Goal: Transaction & Acquisition: Purchase product/service

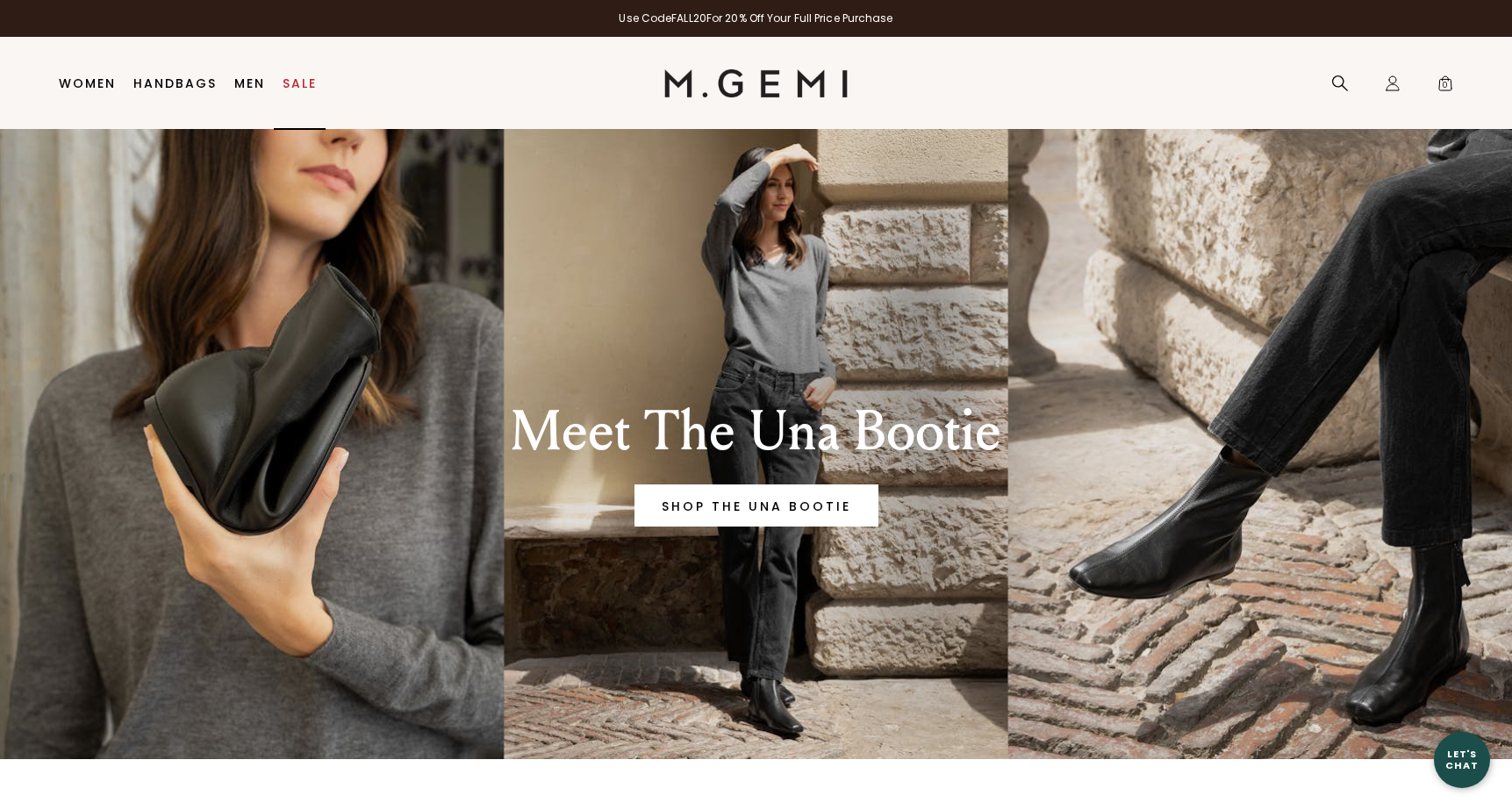
click at [307, 82] on link "Sale" at bounding box center [299, 83] width 34 height 14
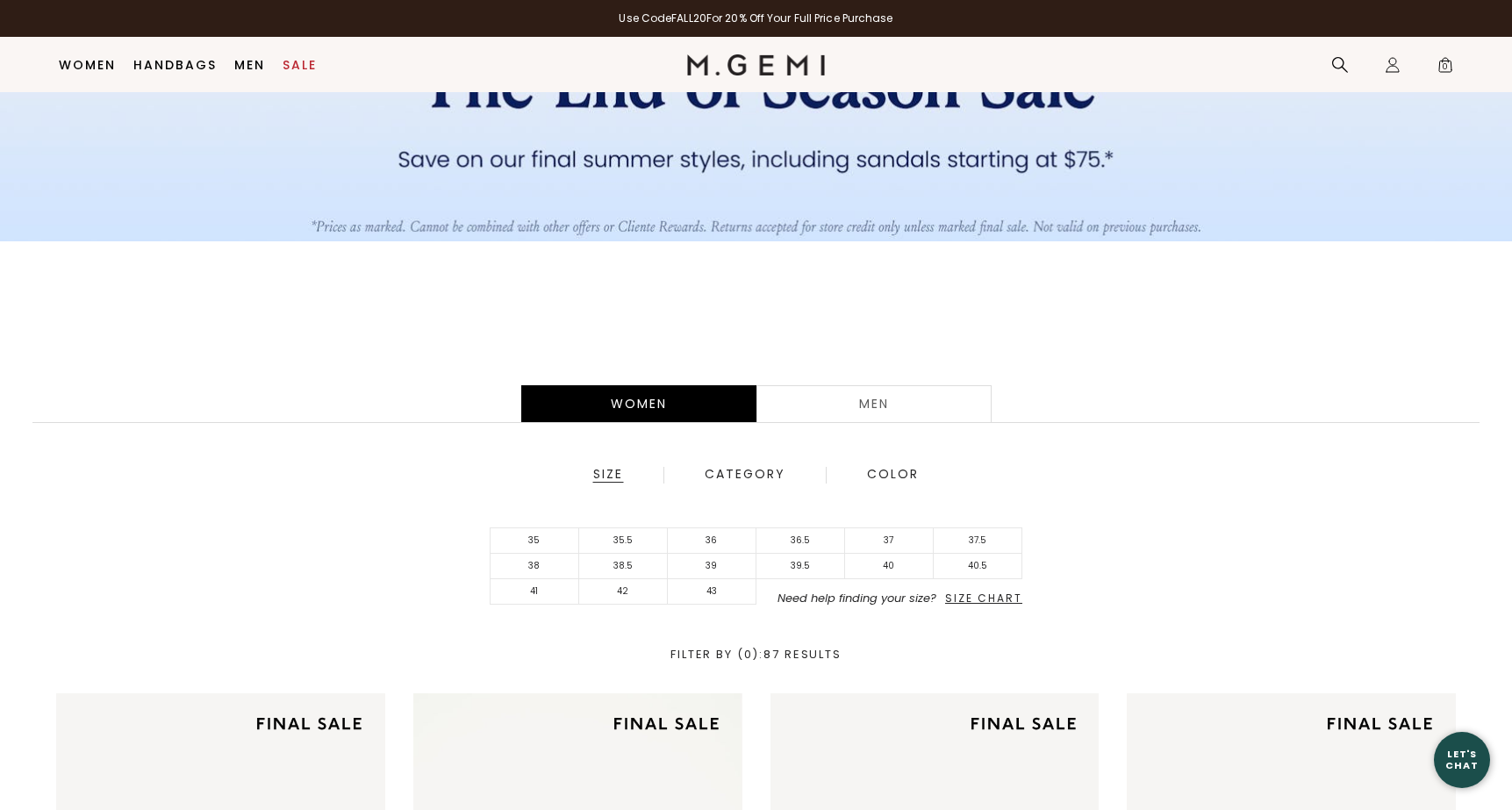
scroll to position [293, 0]
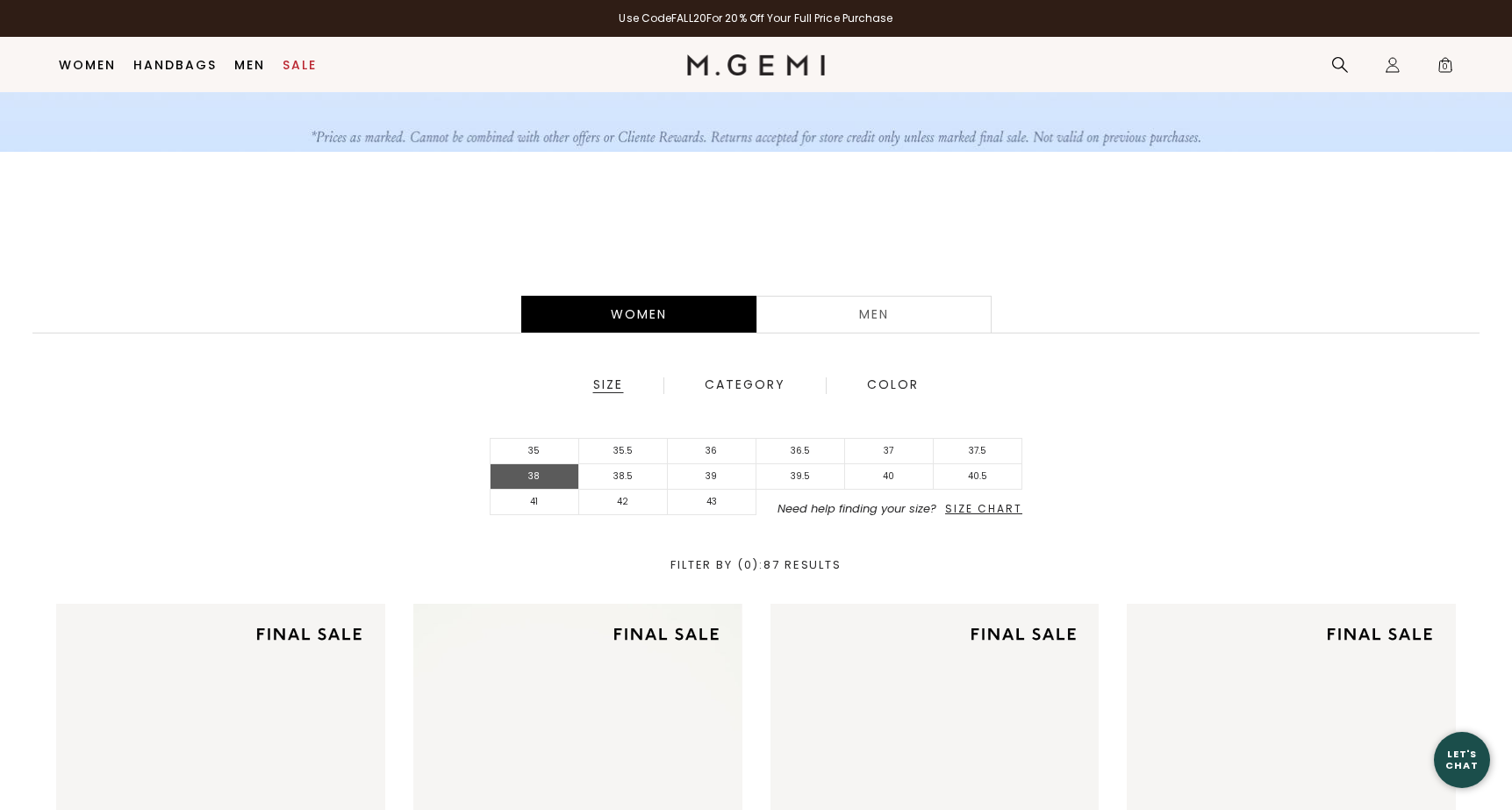
click at [535, 478] on li "38" at bounding box center [535, 478] width 89 height 26
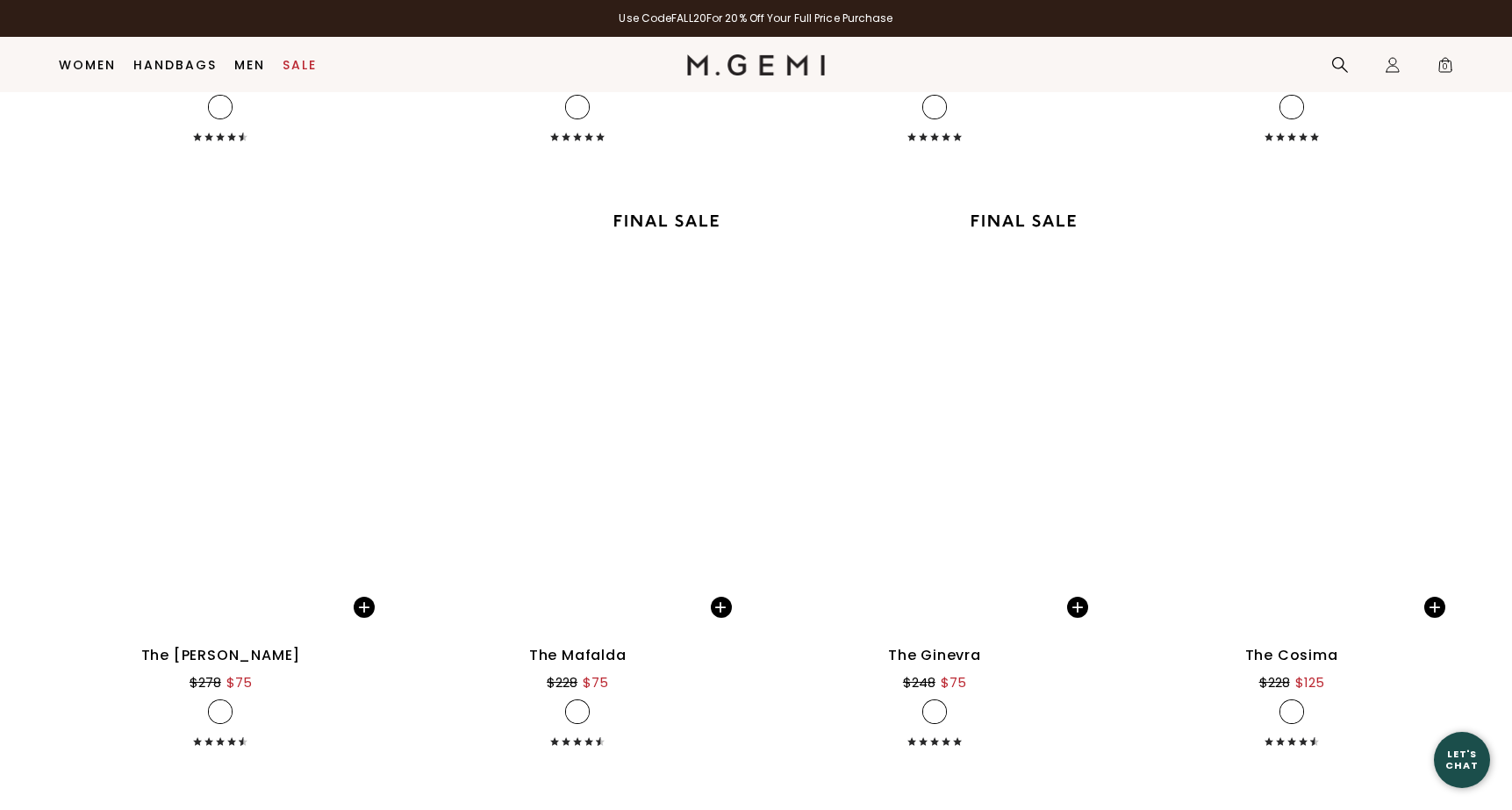
scroll to position [4373, 0]
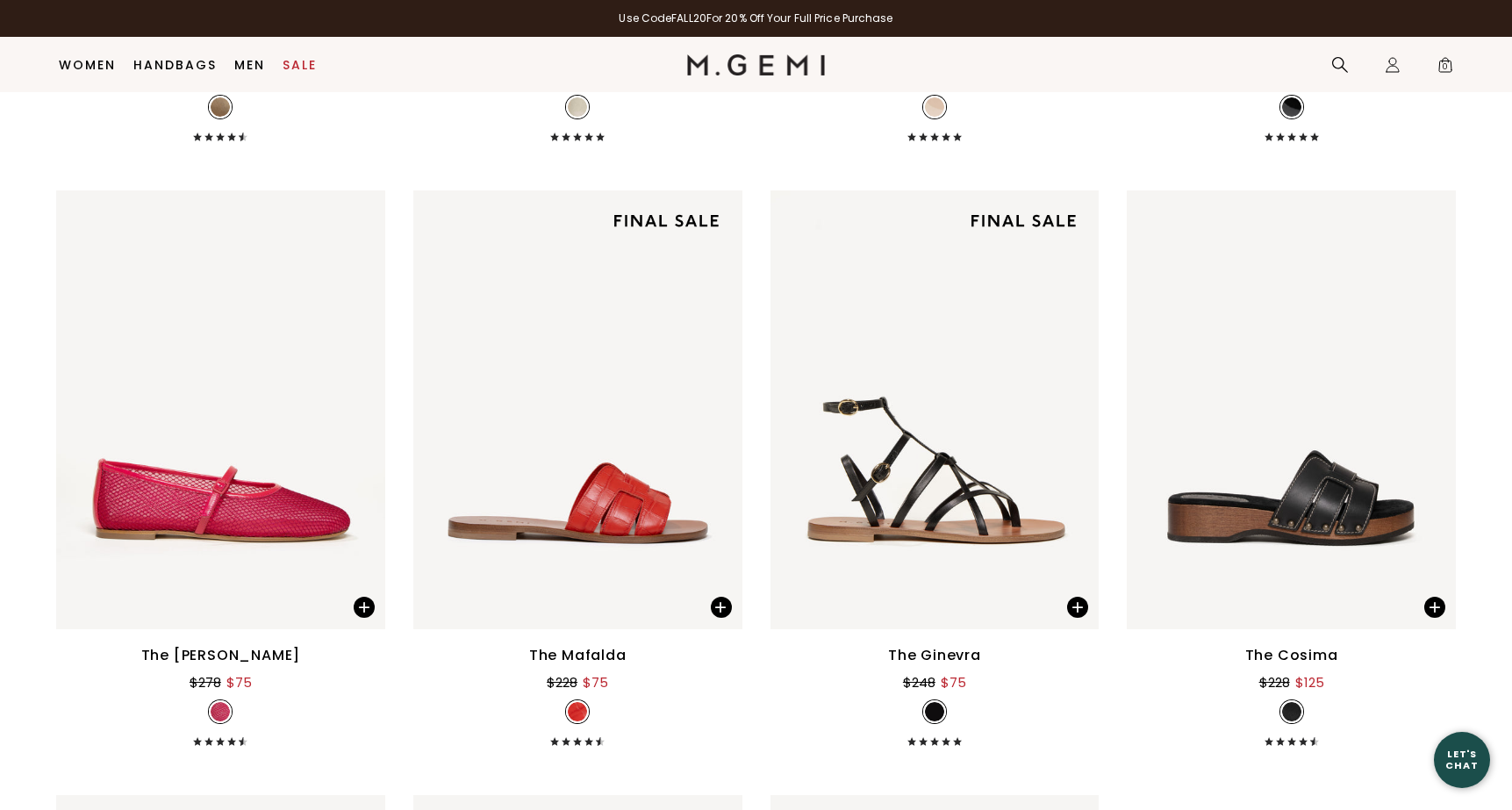
click at [582, 717] on img at bounding box center [577, 711] width 19 height 19
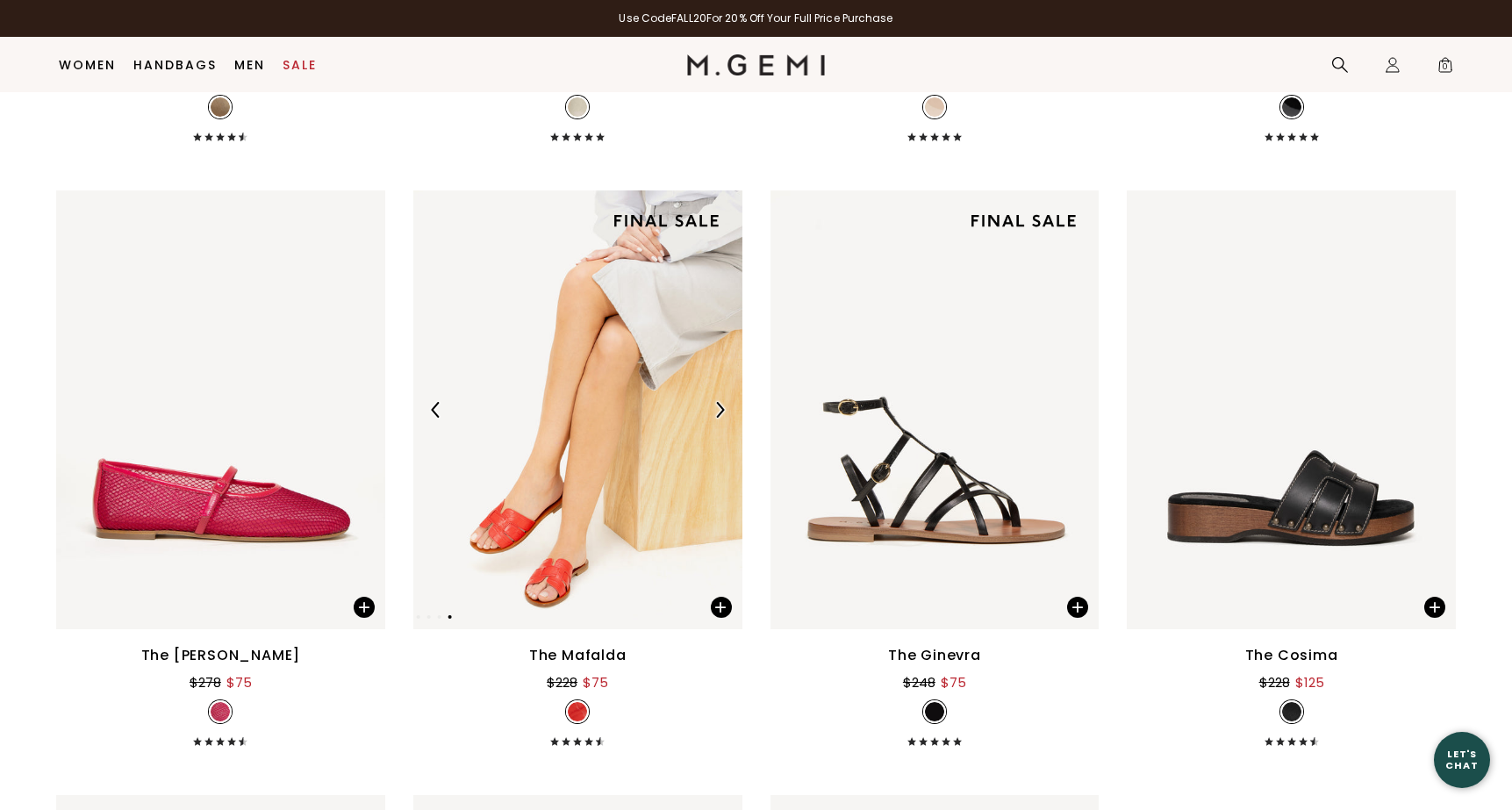
click at [646, 595] on div at bounding box center [577, 409] width 329 height 439
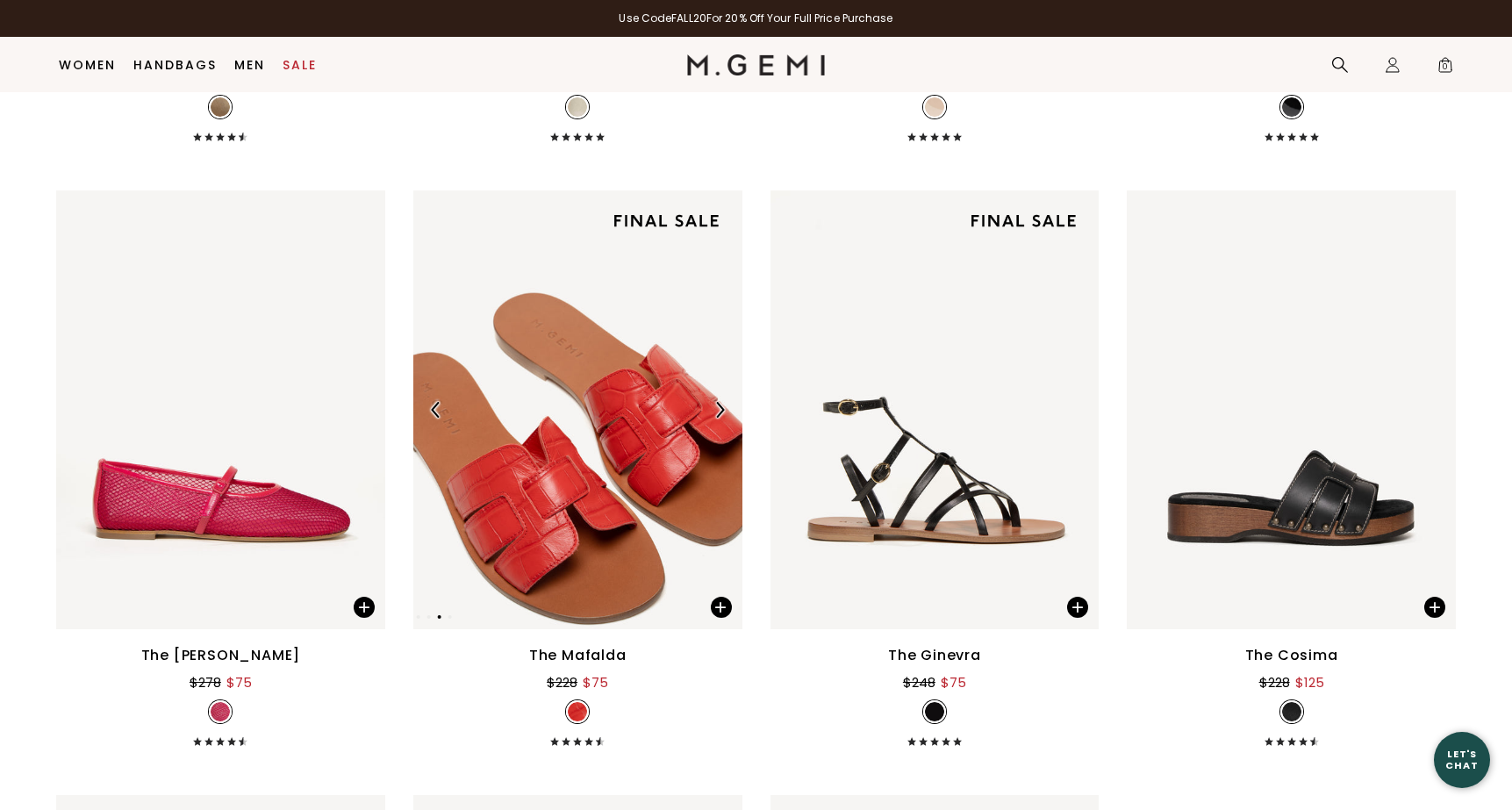
click at [619, 568] on img at bounding box center [577, 409] width 329 height 439
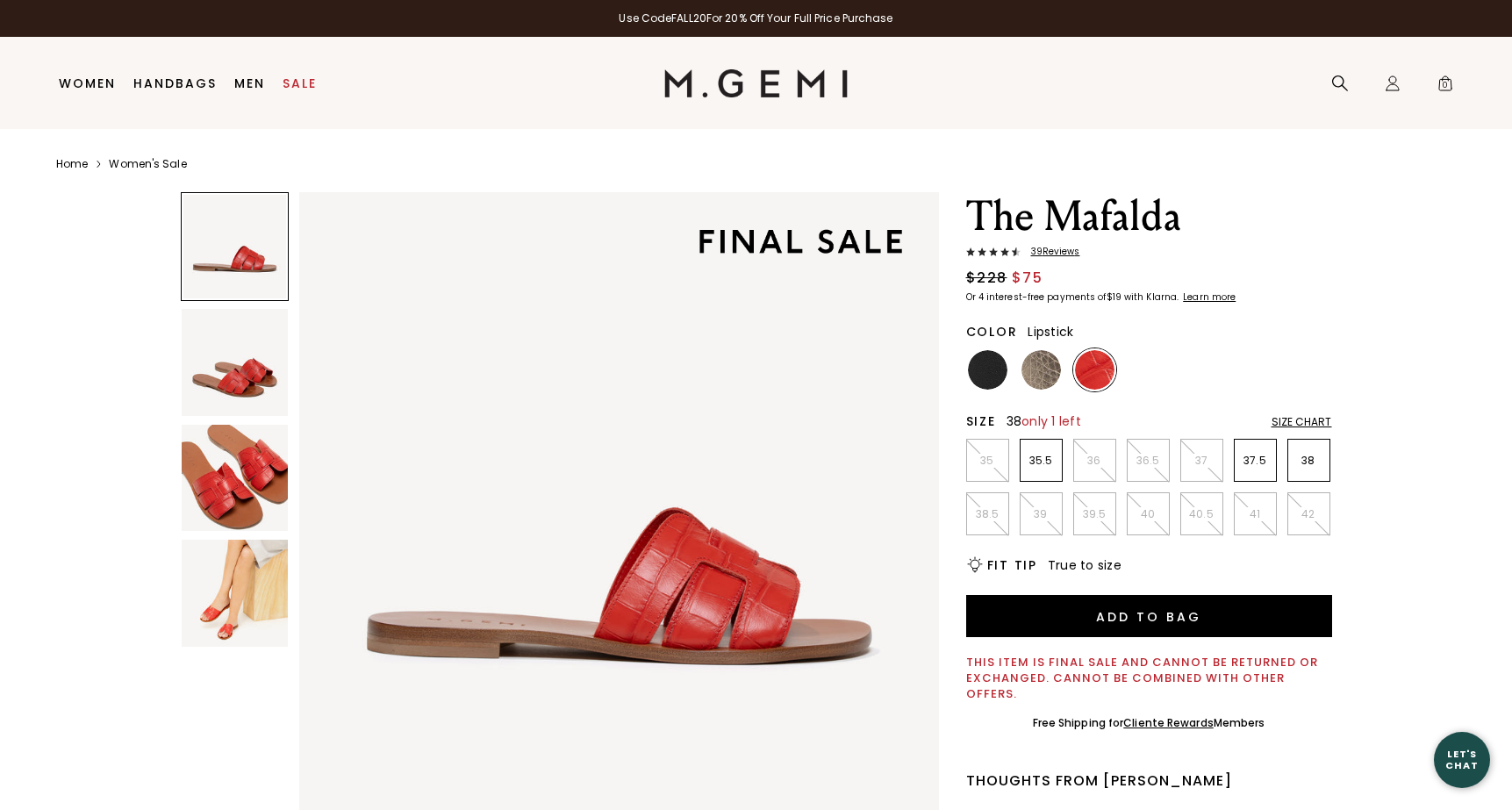
click at [1311, 466] on p "38" at bounding box center [1309, 460] width 42 height 14
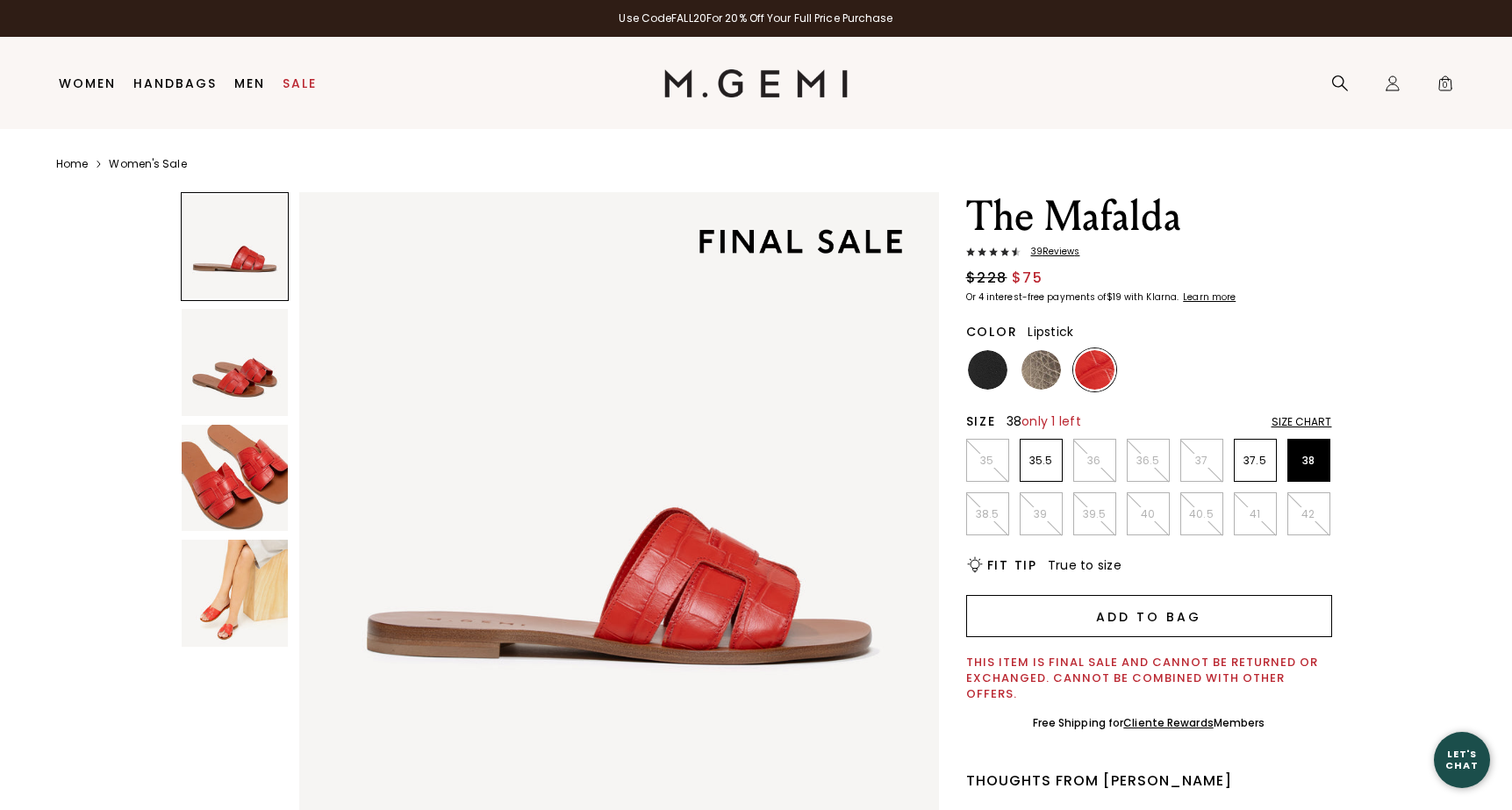
click at [1208, 623] on button "Add to Bag" at bounding box center [1149, 616] width 366 height 42
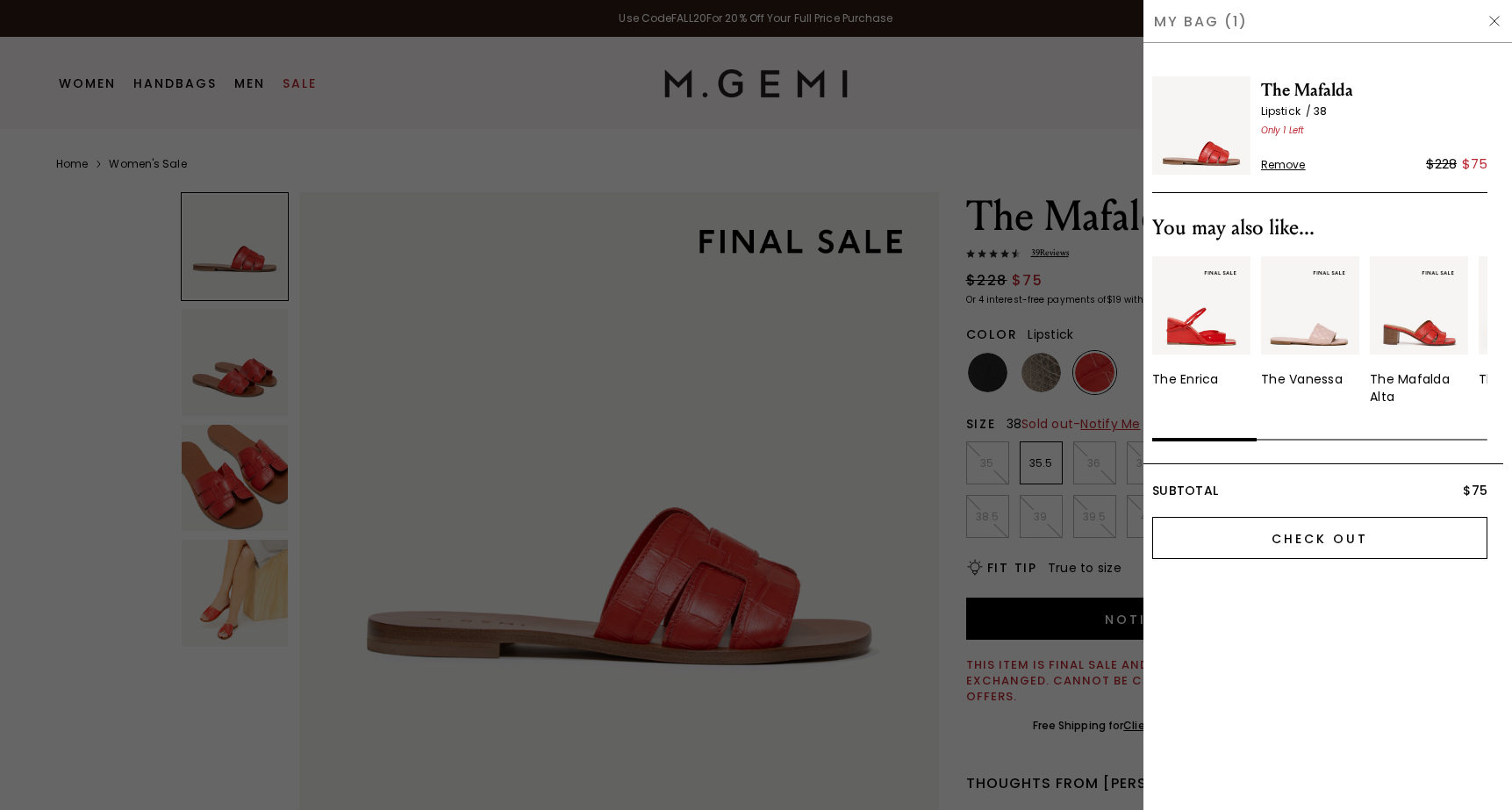
click at [1301, 543] on input "Check Out" at bounding box center [1319, 538] width 335 height 42
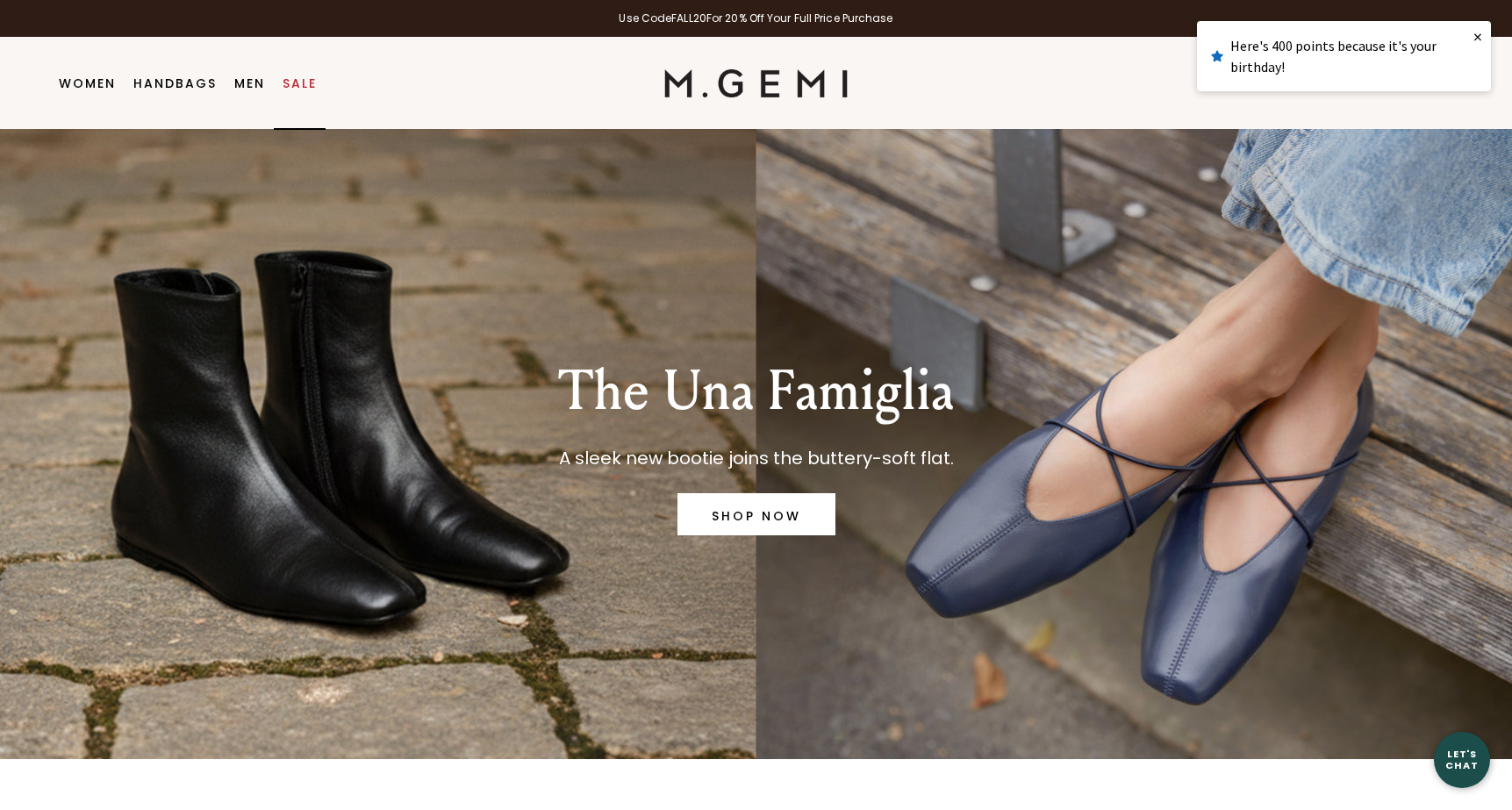
click at [296, 79] on link "Sale" at bounding box center [299, 83] width 34 height 14
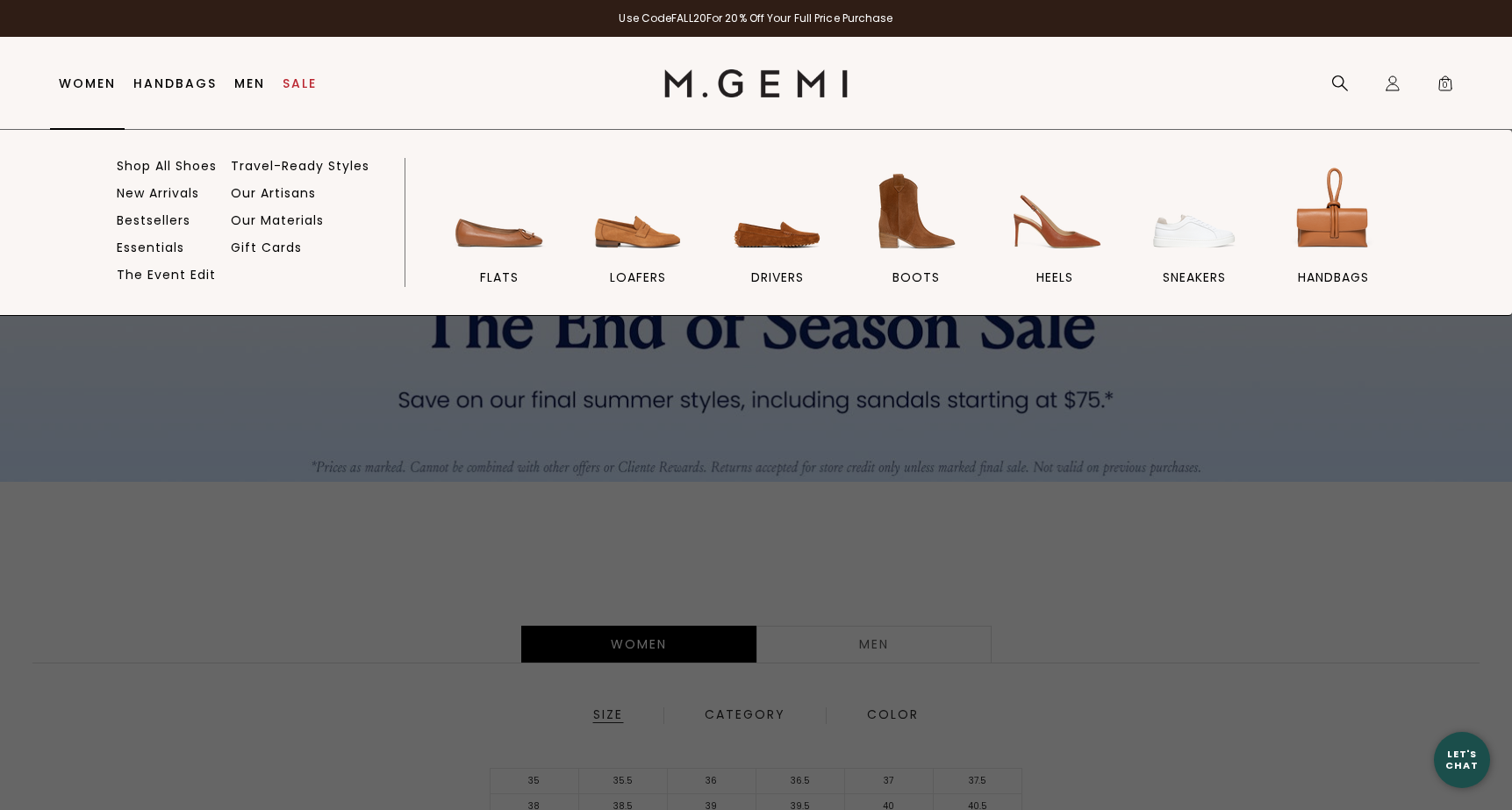
click at [82, 83] on link "Women" at bounding box center [88, 83] width 57 height 14
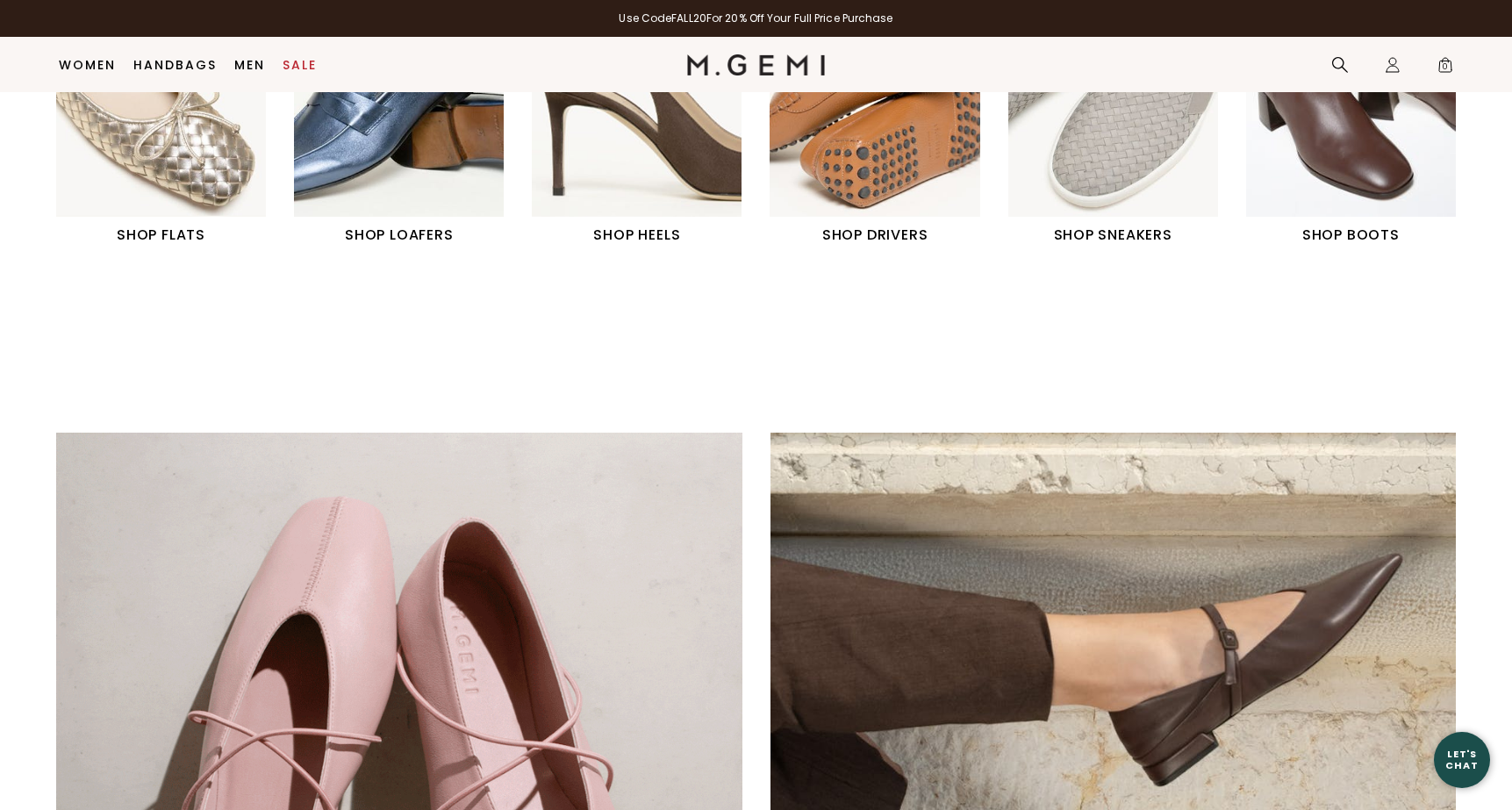
scroll to position [831, 0]
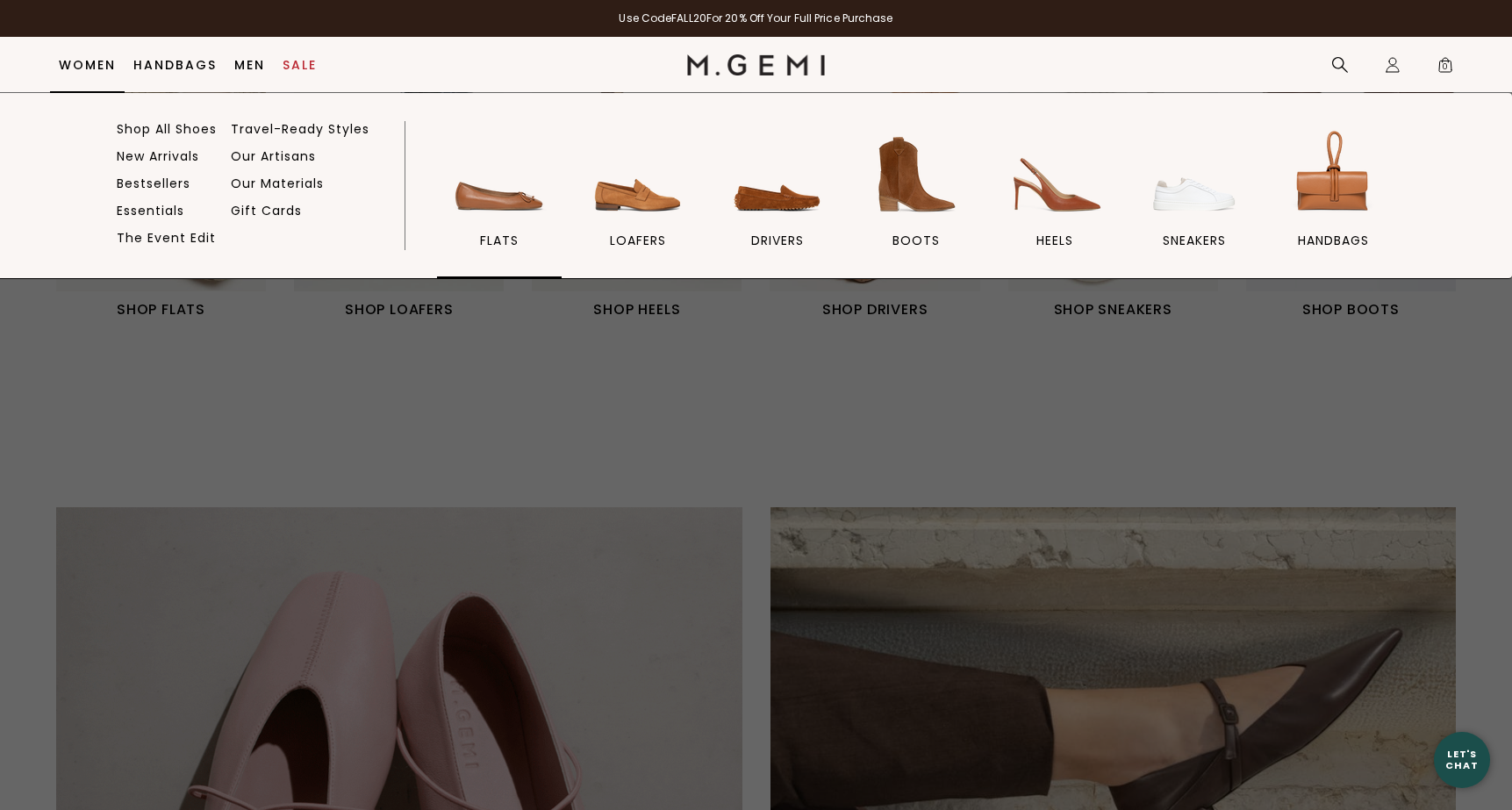
click at [494, 200] on img at bounding box center [499, 175] width 98 height 98
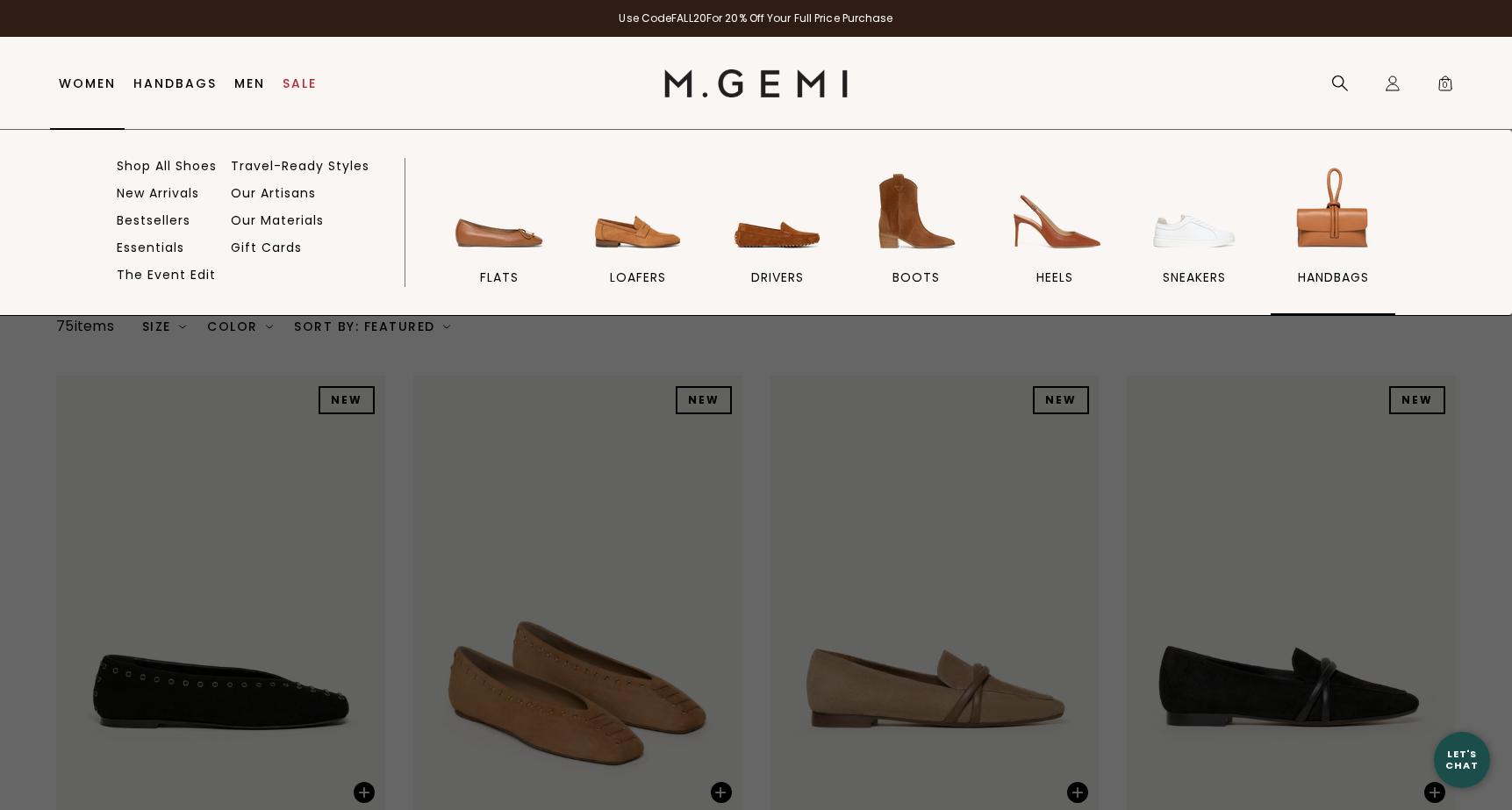
click at [1349, 221] on img at bounding box center [1333, 212] width 98 height 98
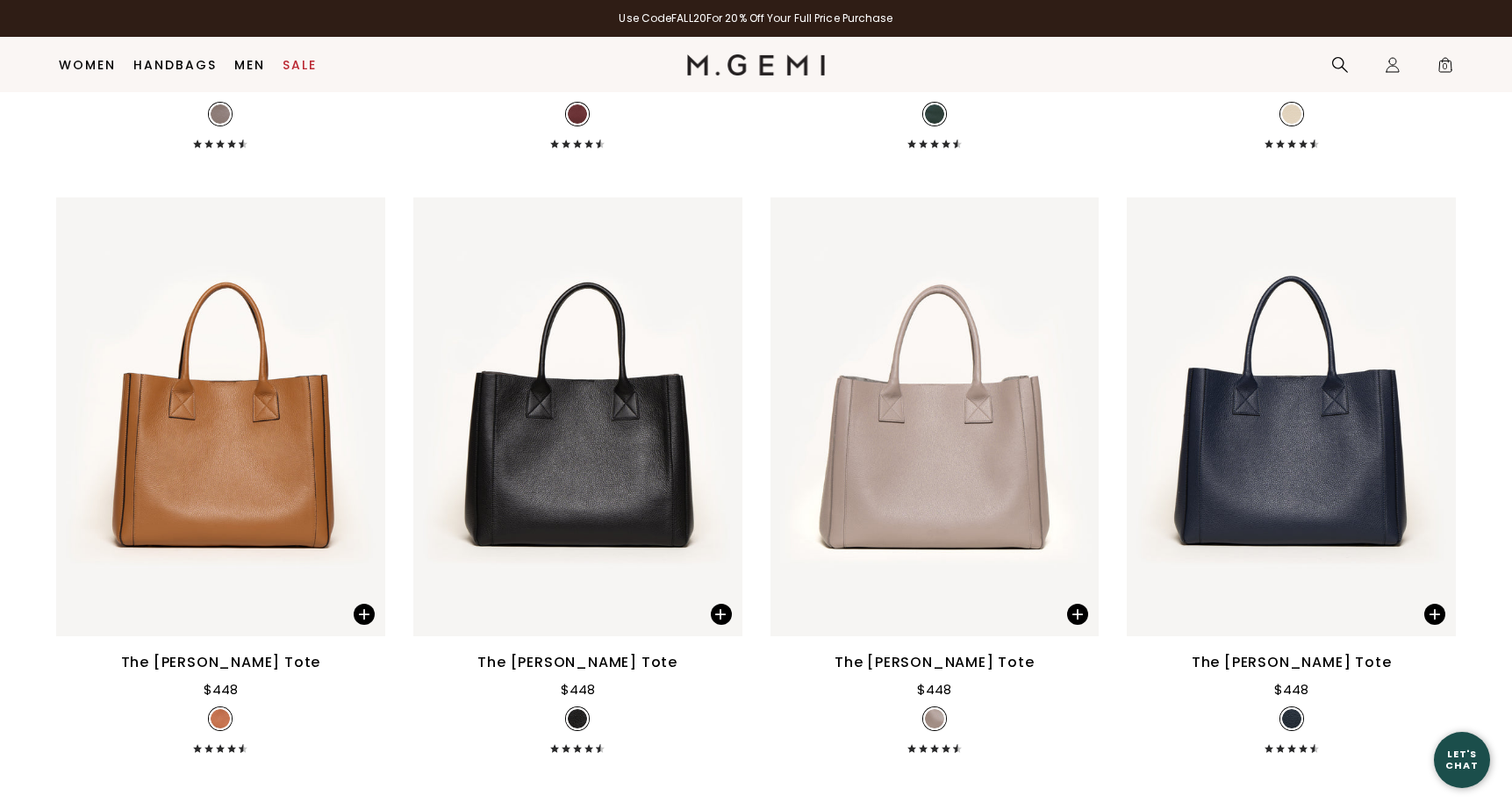
scroll to position [6223, 0]
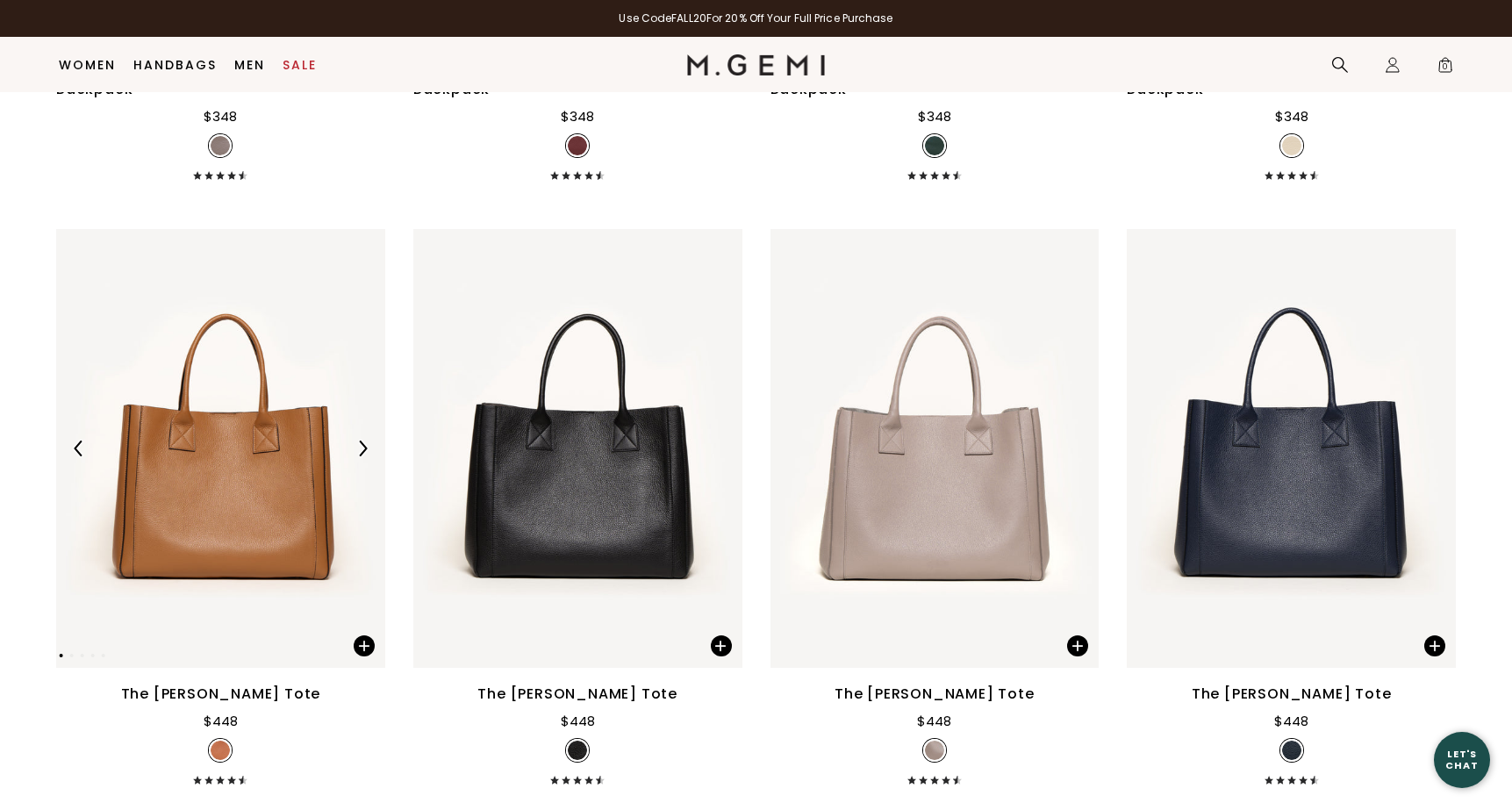
click at [368, 441] on img at bounding box center [362, 448] width 16 height 16
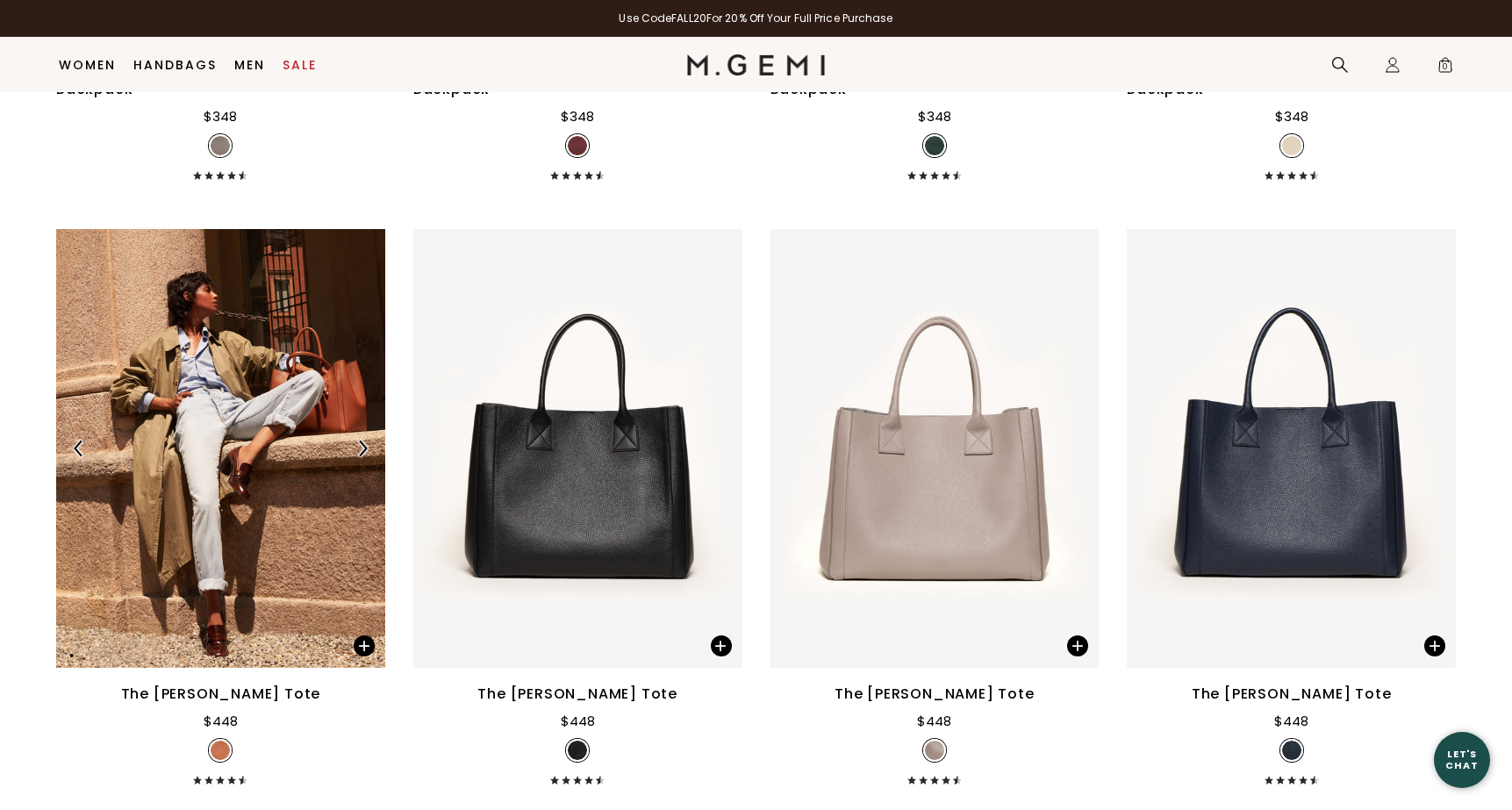
click at [369, 441] on img at bounding box center [362, 448] width 16 height 16
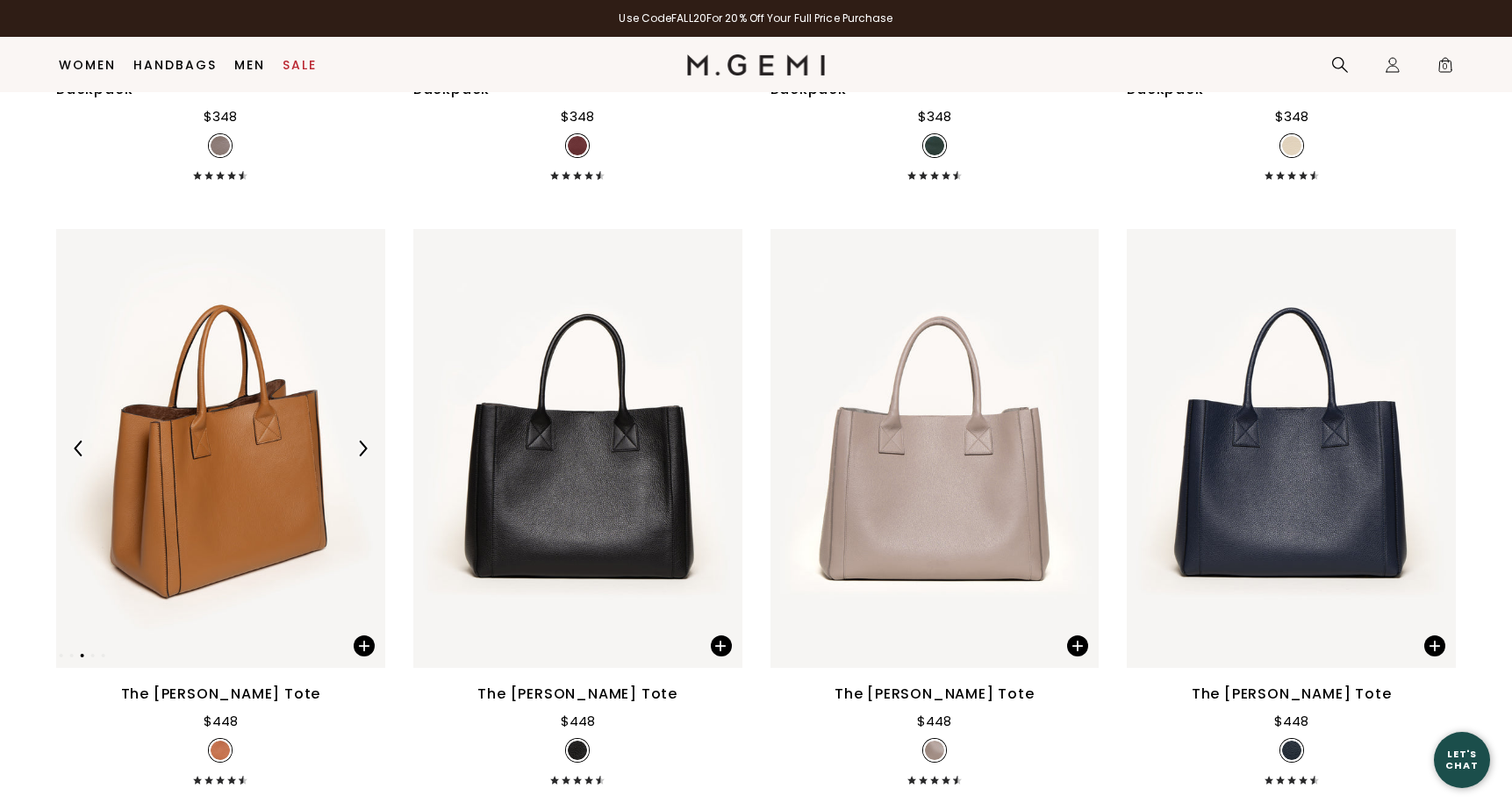
click at [369, 441] on img at bounding box center [362, 448] width 16 height 16
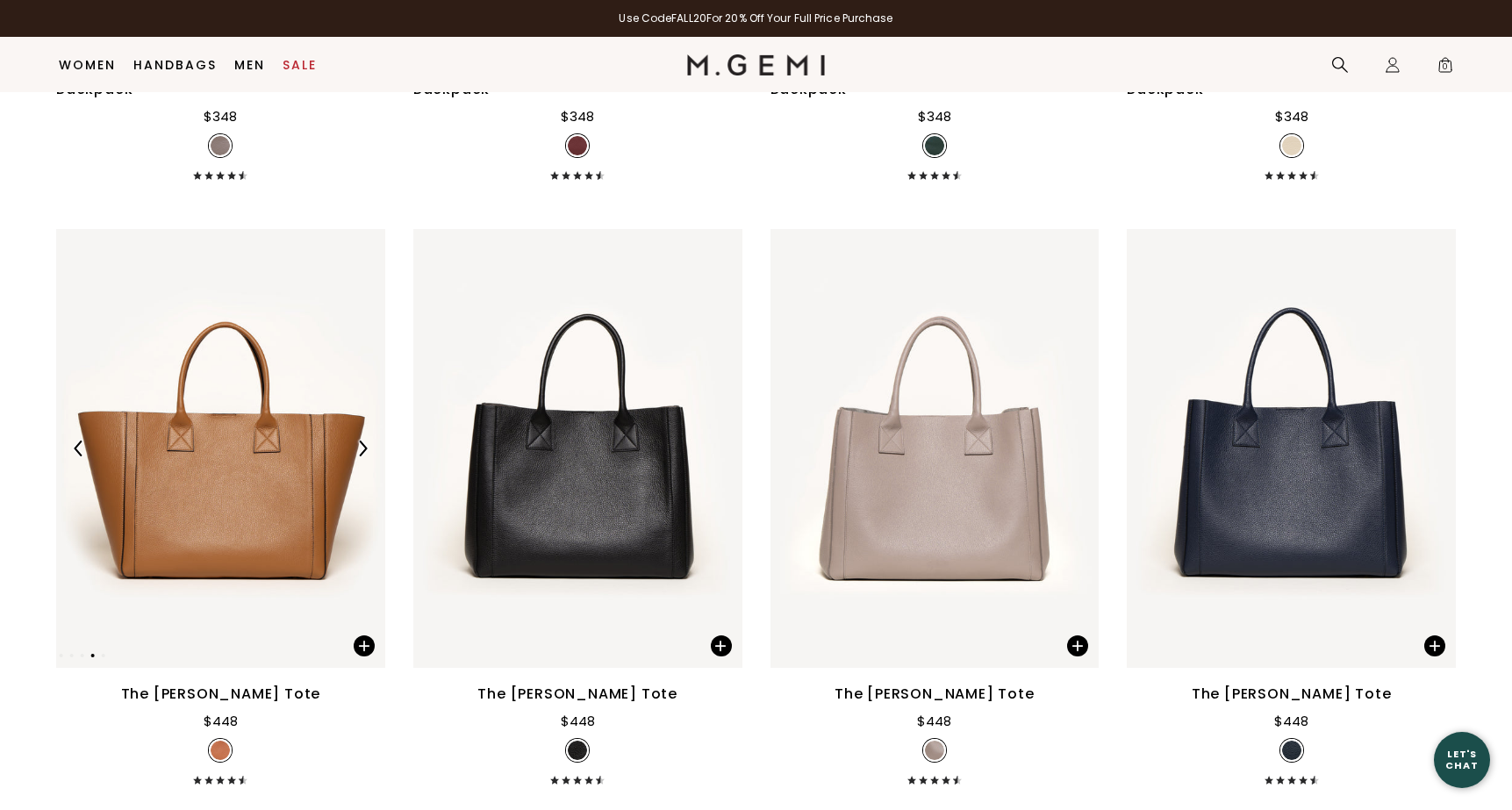
click at [369, 441] on img at bounding box center [362, 448] width 16 height 16
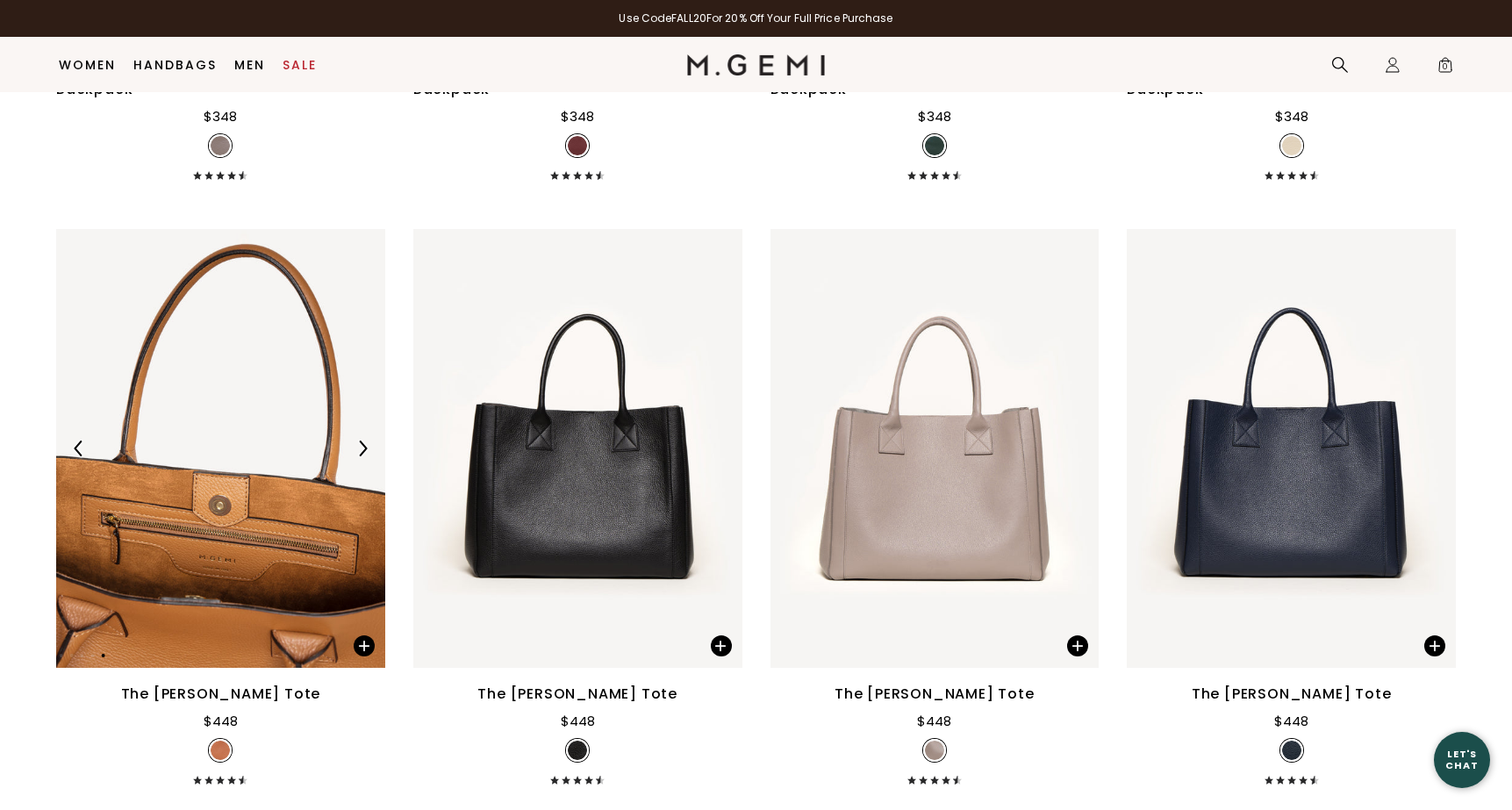
click at [369, 441] on img at bounding box center [362, 448] width 16 height 16
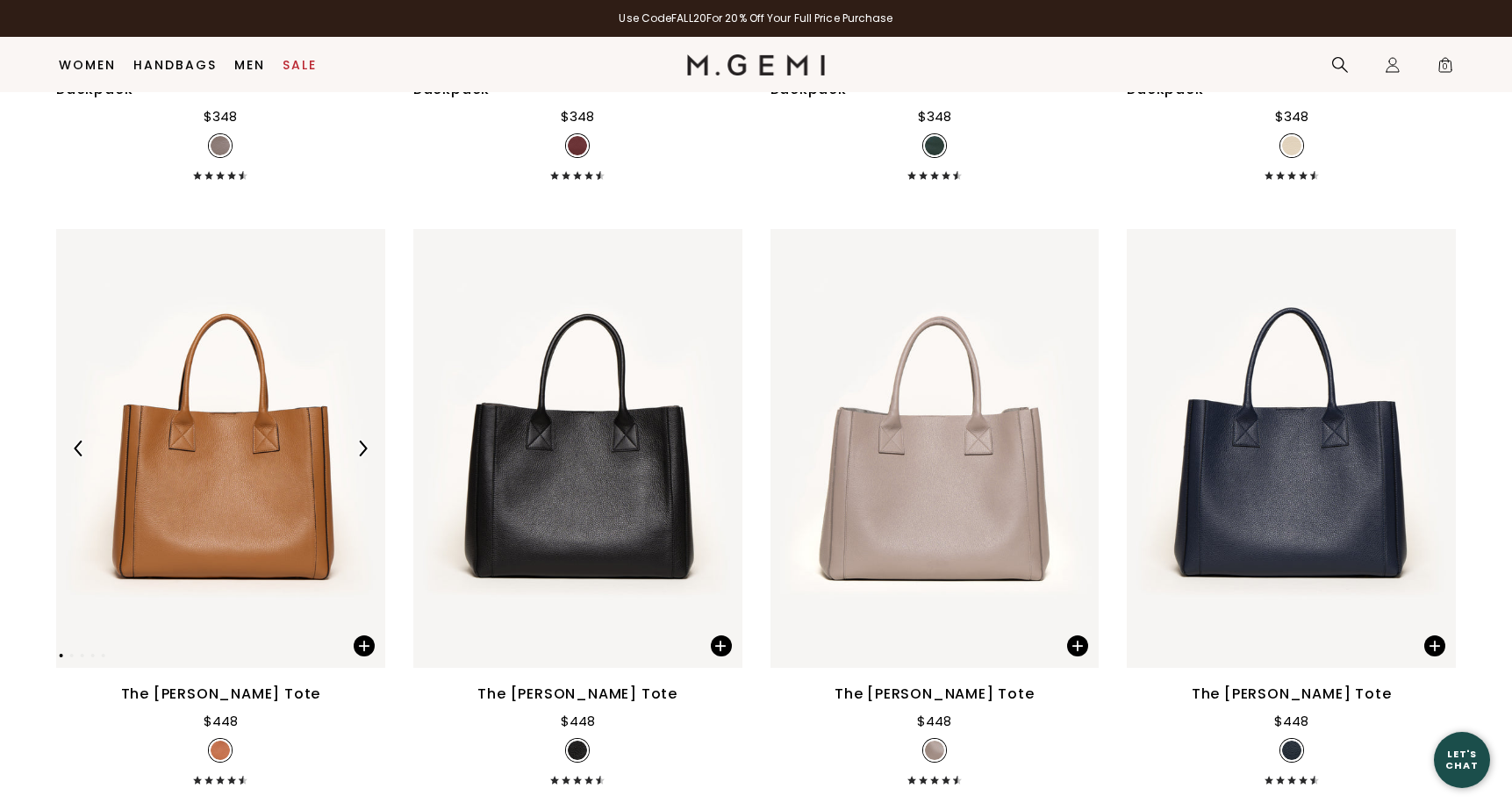
click at [369, 441] on img at bounding box center [362, 448] width 16 height 16
